Goal: Obtain resource: Obtain resource

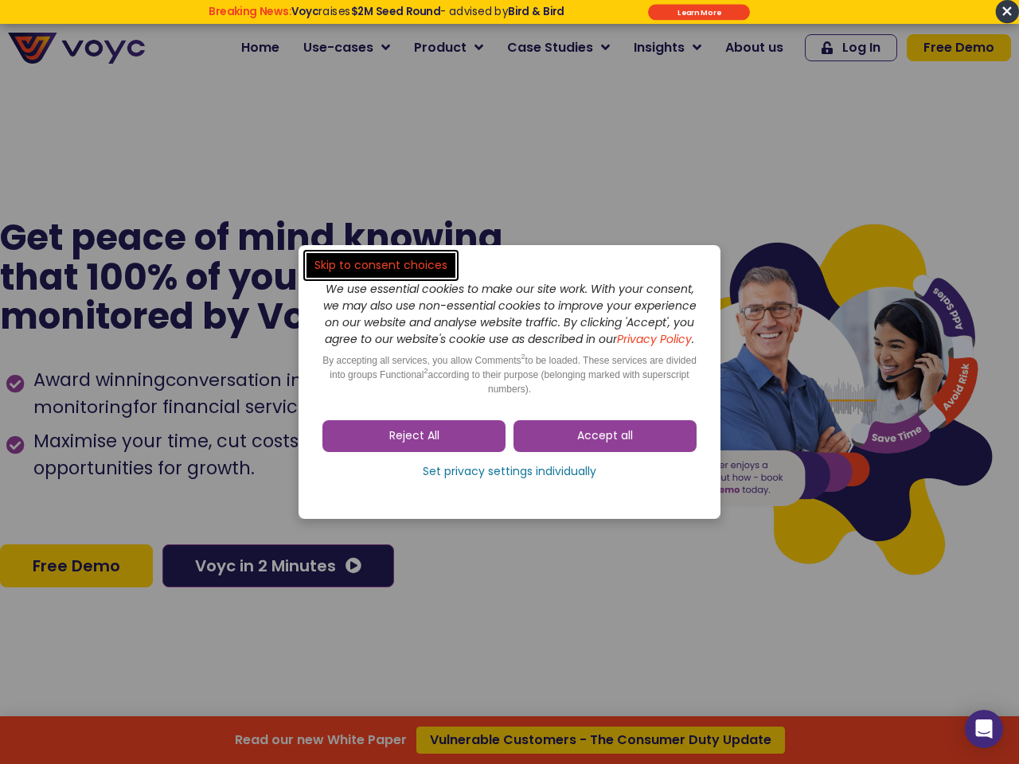
click at [605, 444] on span "Accept all" at bounding box center [605, 436] width 56 height 16
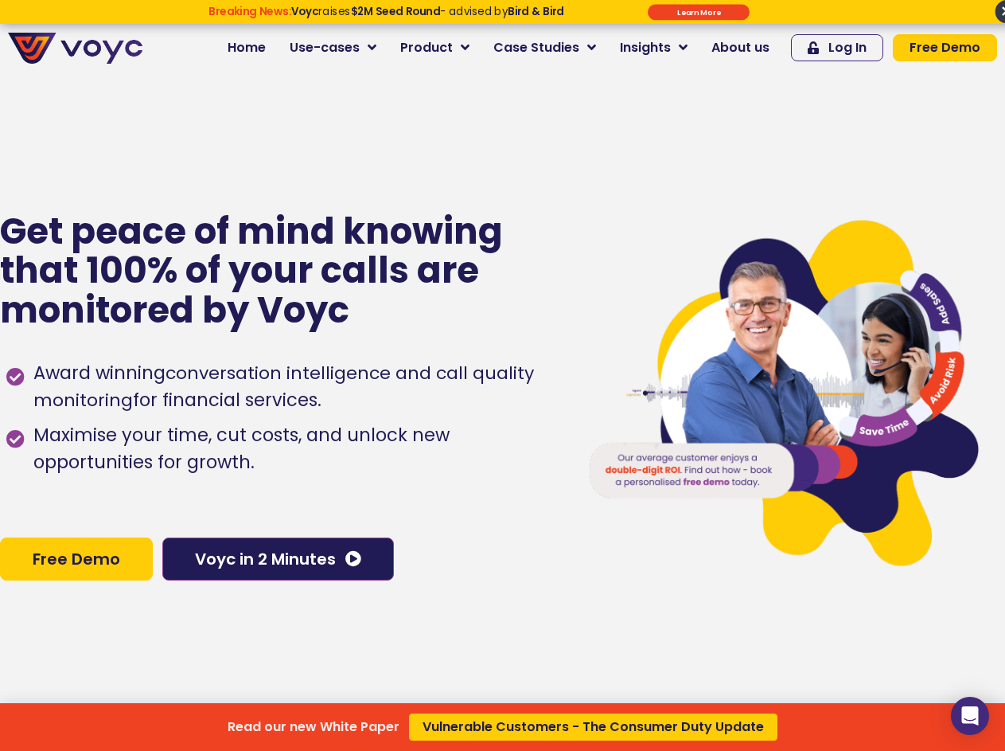
click at [414, 444] on div "Read our new White Paper Vulnerable Customers - The Consumer Duty Update" at bounding box center [502, 375] width 1005 height 751
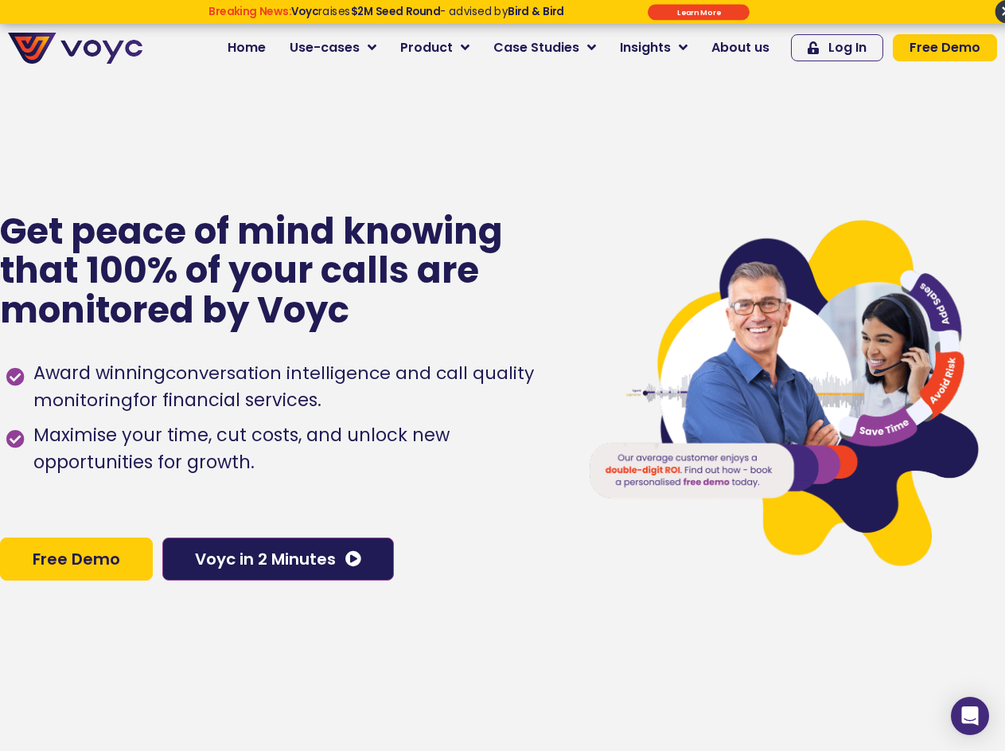
click at [509, 476] on span "Maximise your time, cut costs, and unlock new opportunities for growth." at bounding box center [293, 449] width 528 height 54
